Goal: Navigation & Orientation: Find specific page/section

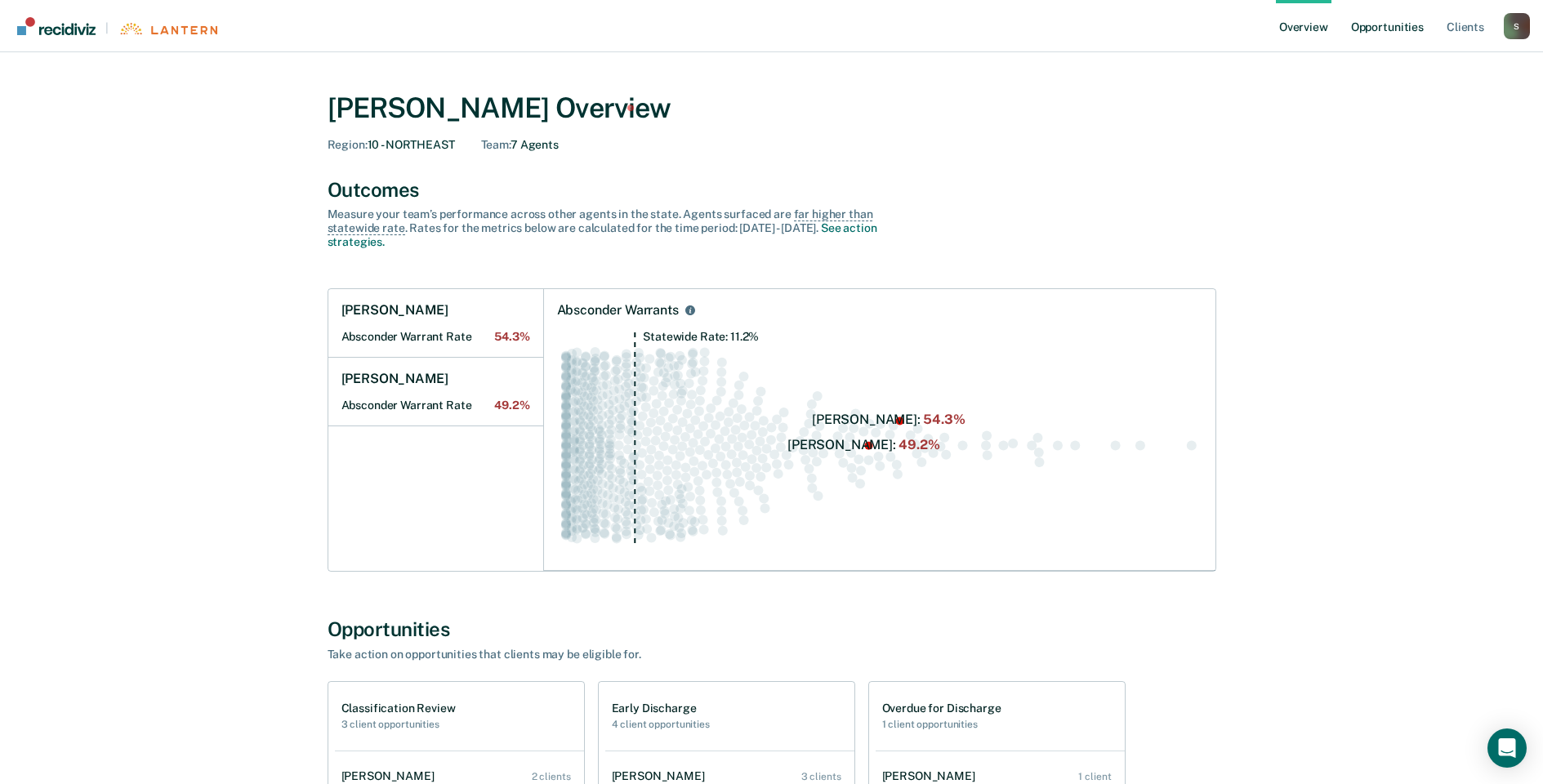
click at [1378, 25] on link "Opportunities" at bounding box center [1387, 26] width 79 height 52
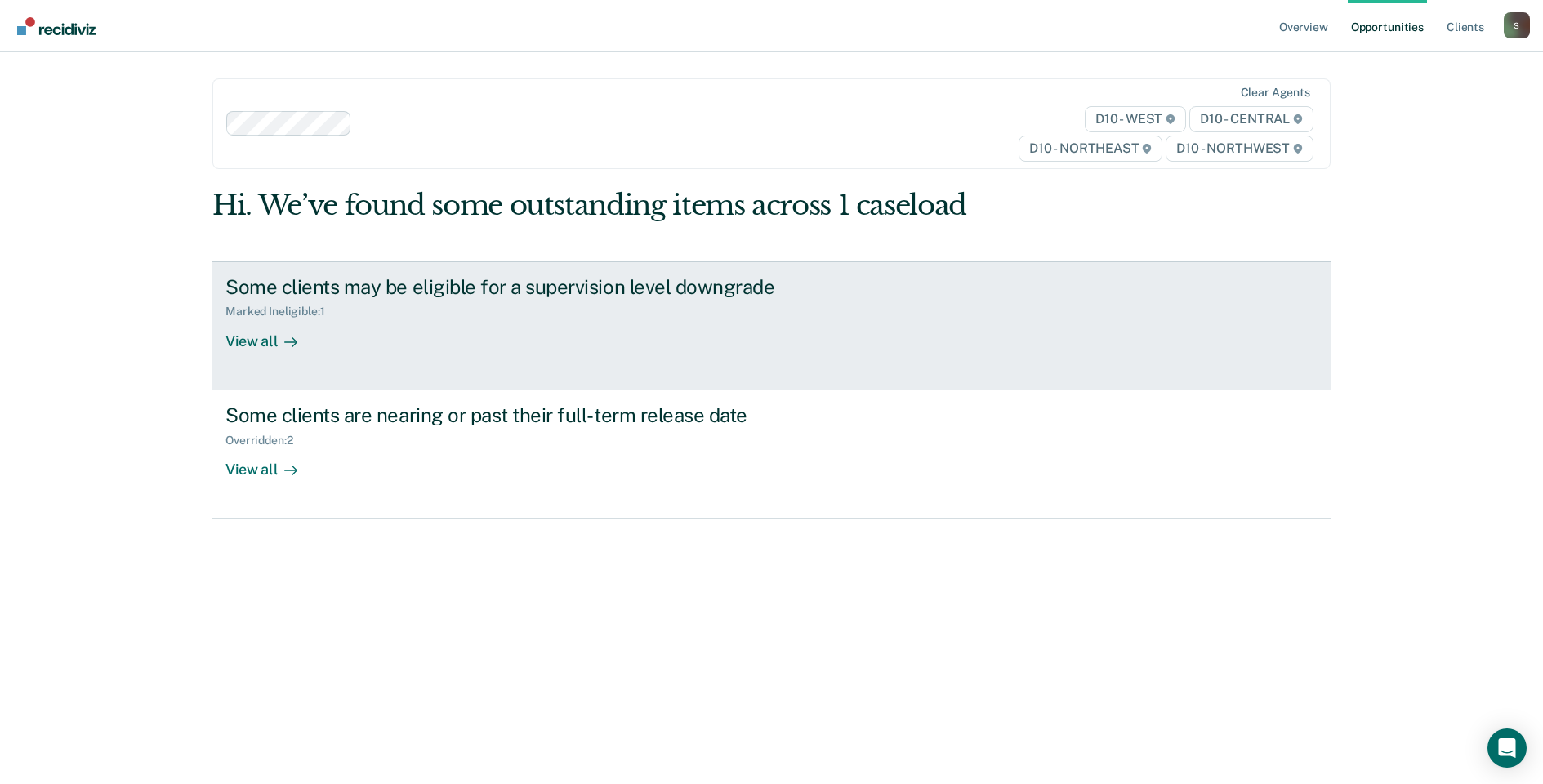
click at [236, 344] on div "View all" at bounding box center [271, 334] width 91 height 32
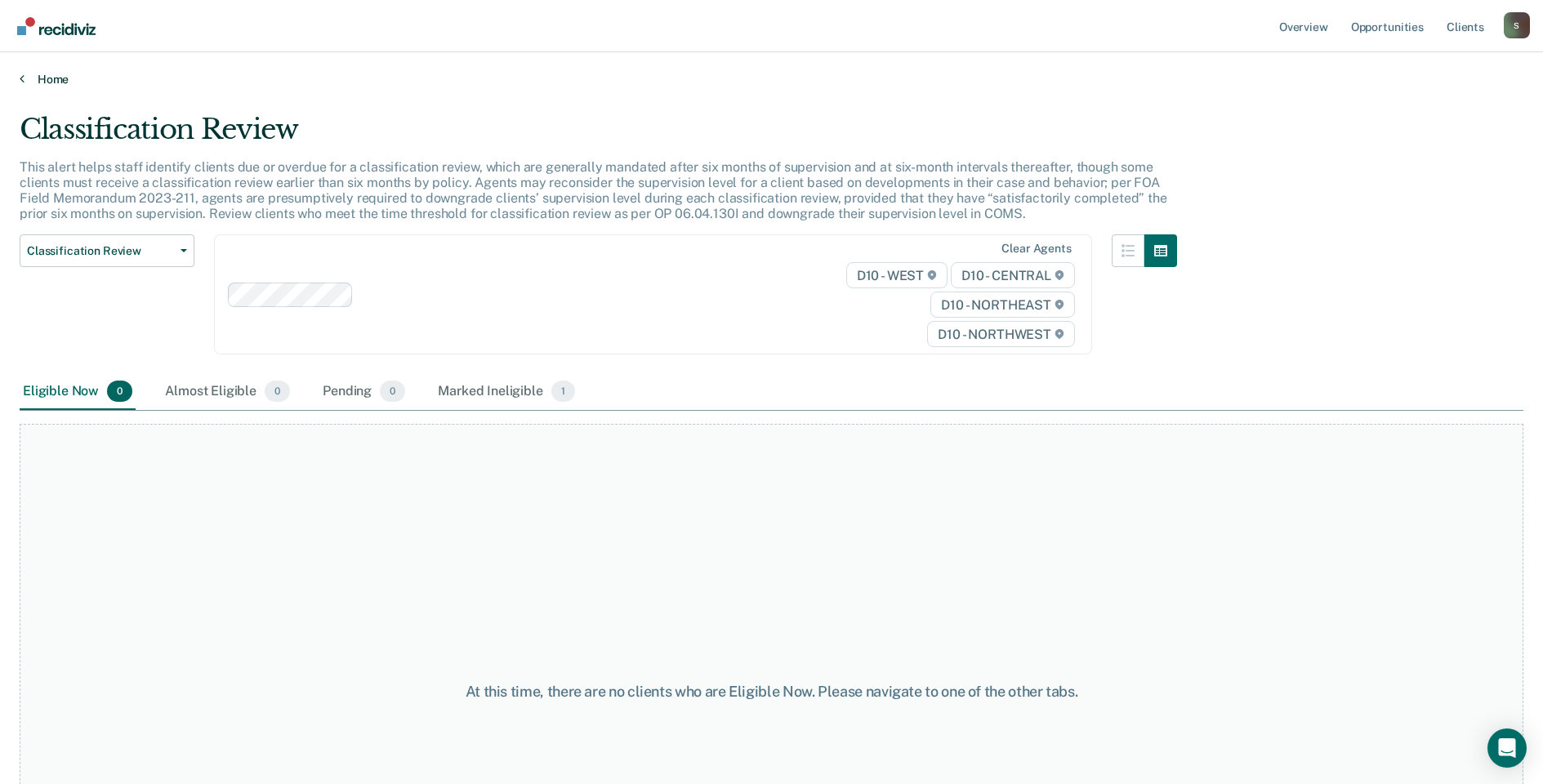
click at [43, 78] on link "Home" at bounding box center [772, 79] width 1503 height 14
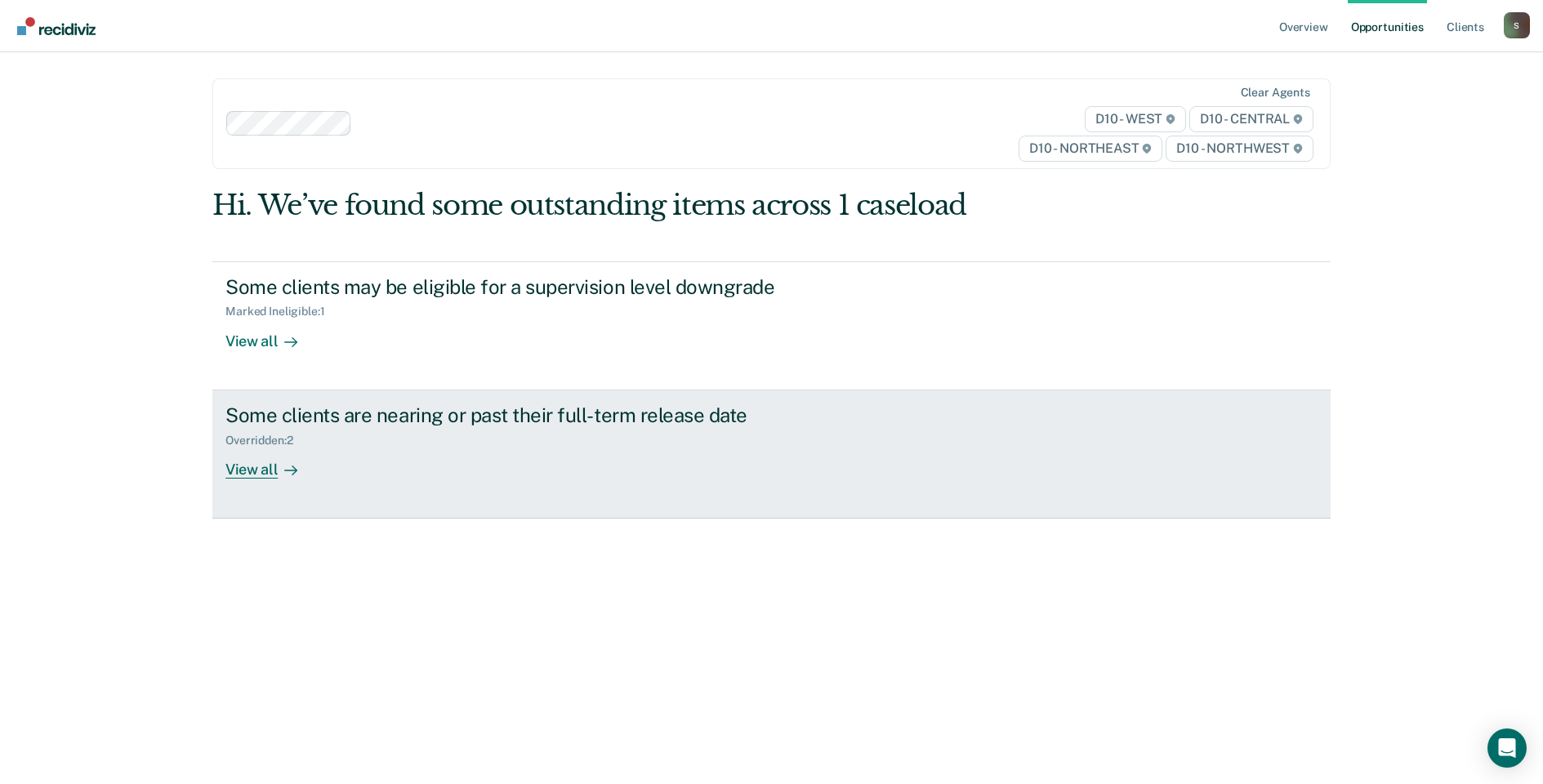
click at [245, 469] on div "View all" at bounding box center [271, 462] width 91 height 32
